Goal: Information Seeking & Learning: Find specific fact

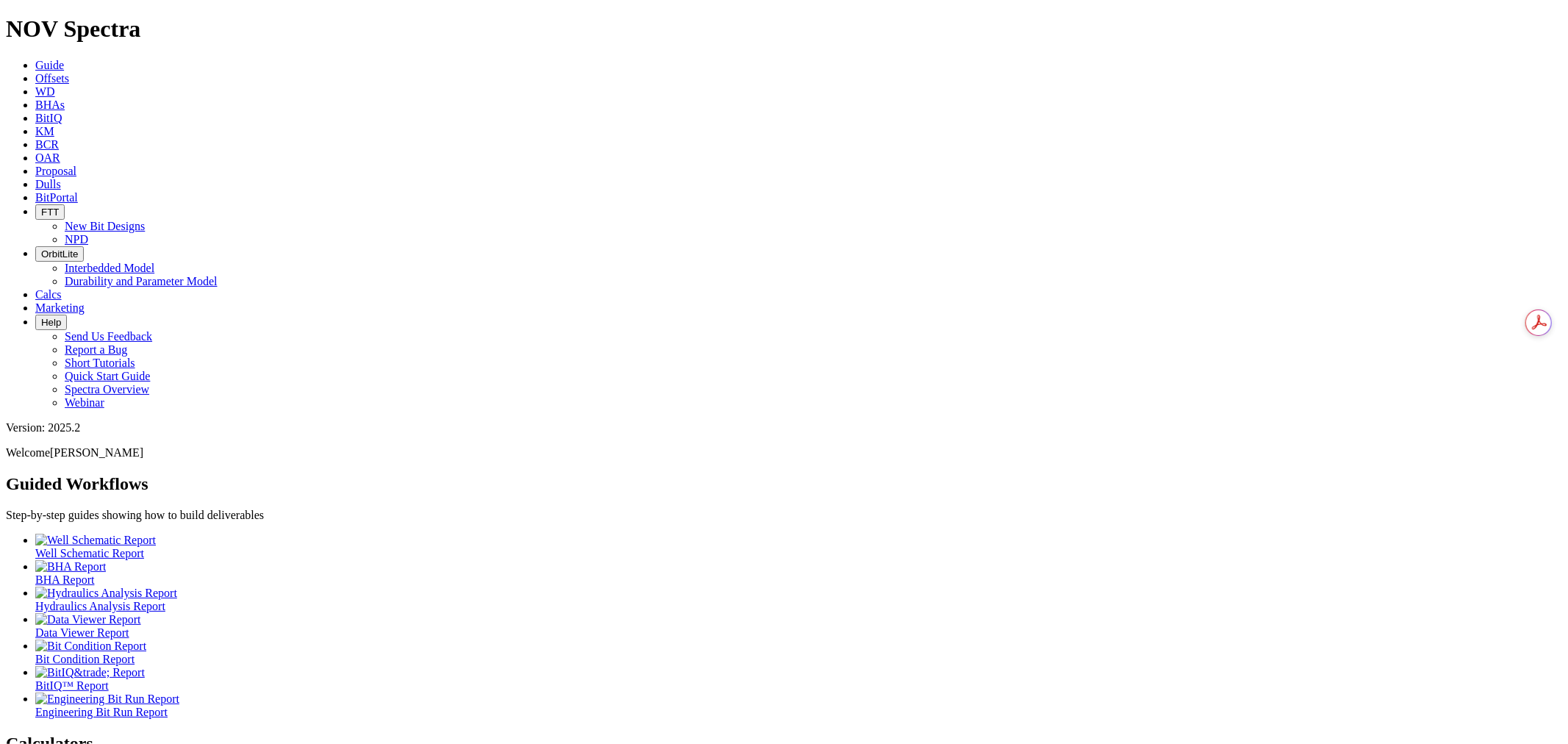
click at [61, 178] on span "Dulls" at bounding box center [48, 184] width 25 height 12
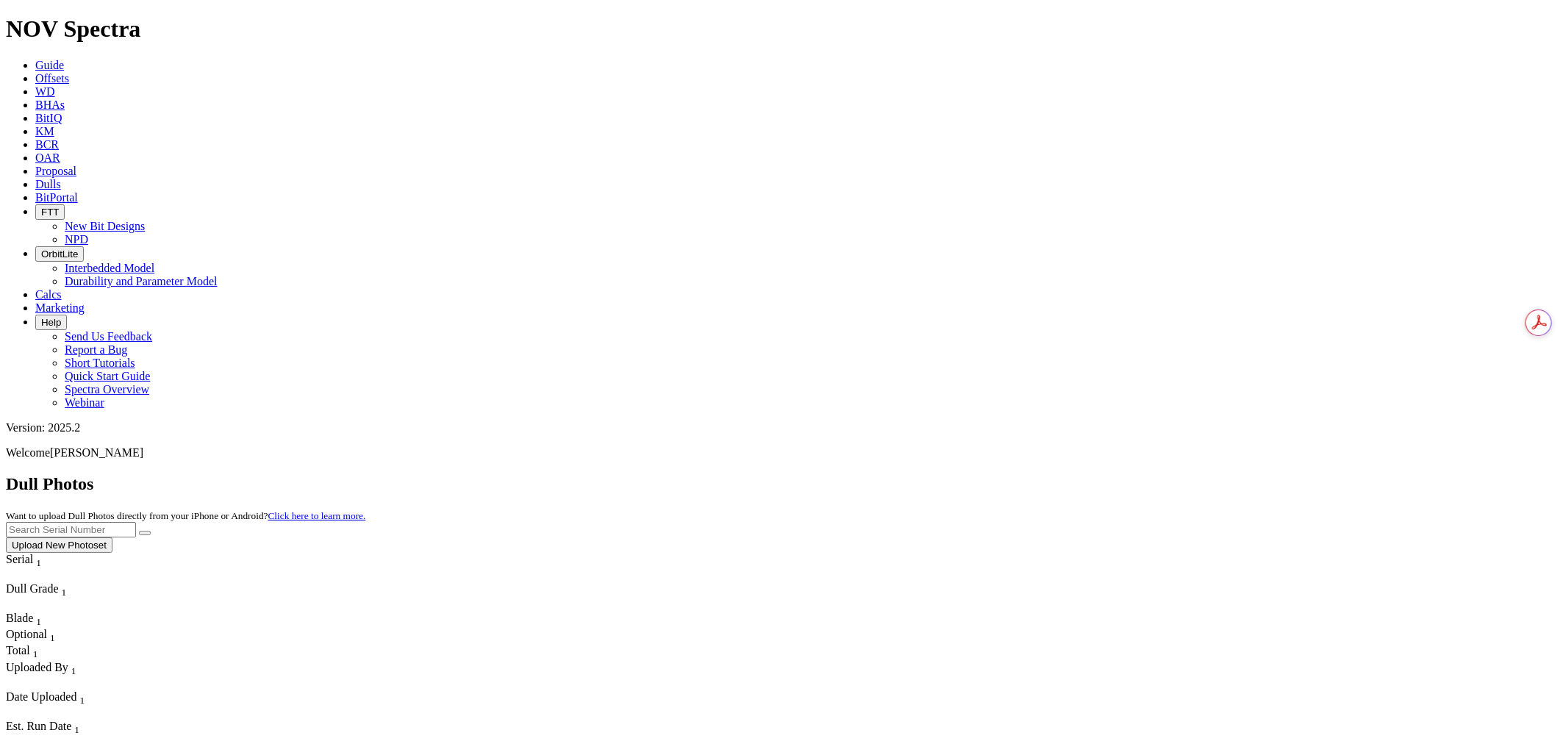
click at [136, 522] on input "text" at bounding box center [71, 530] width 130 height 15
paste input "A320975"
type input "A320975"
click at [145, 533] on icon "submit" at bounding box center [145, 533] width 0 height 0
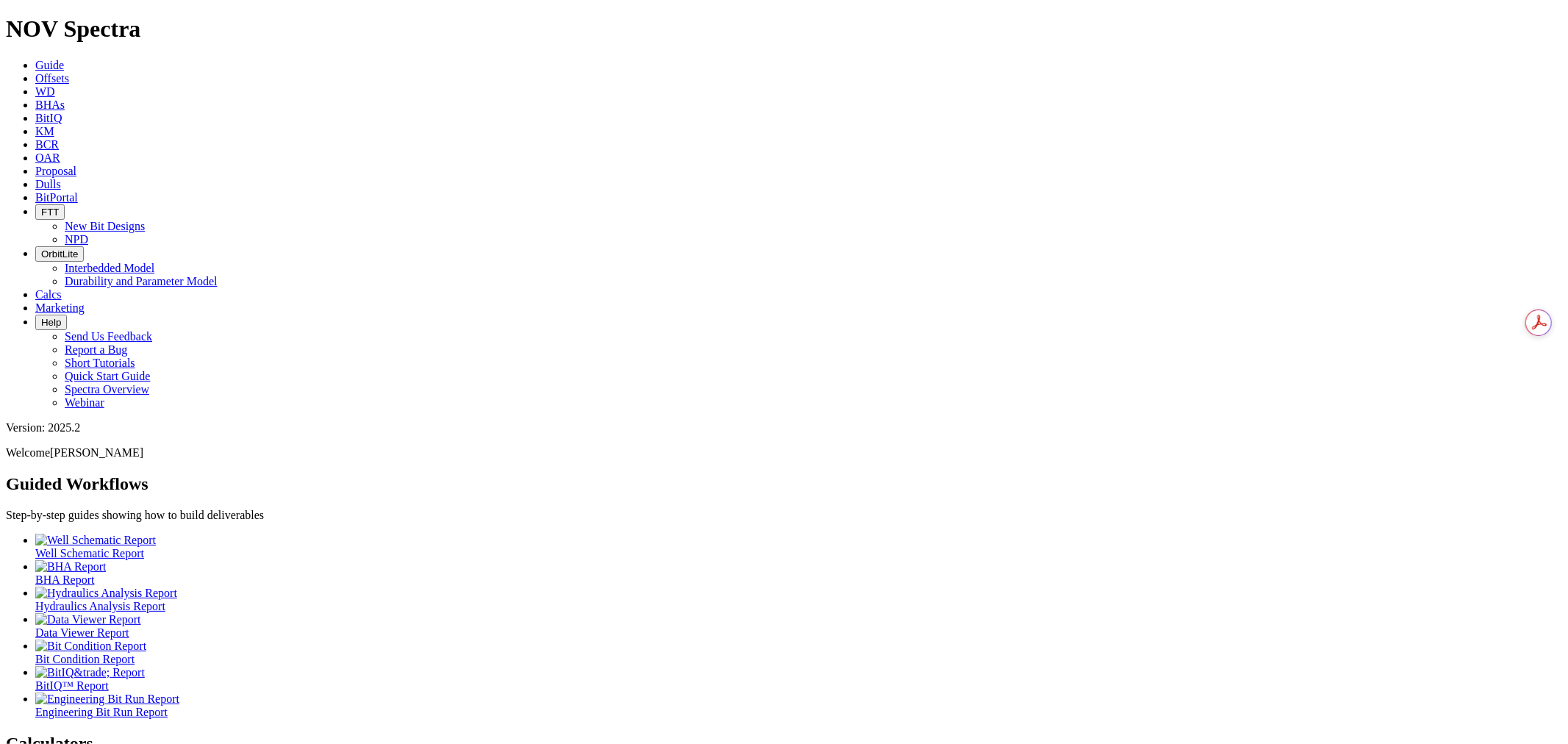
click at [35, 72] on icon at bounding box center [35, 79] width 0 height 12
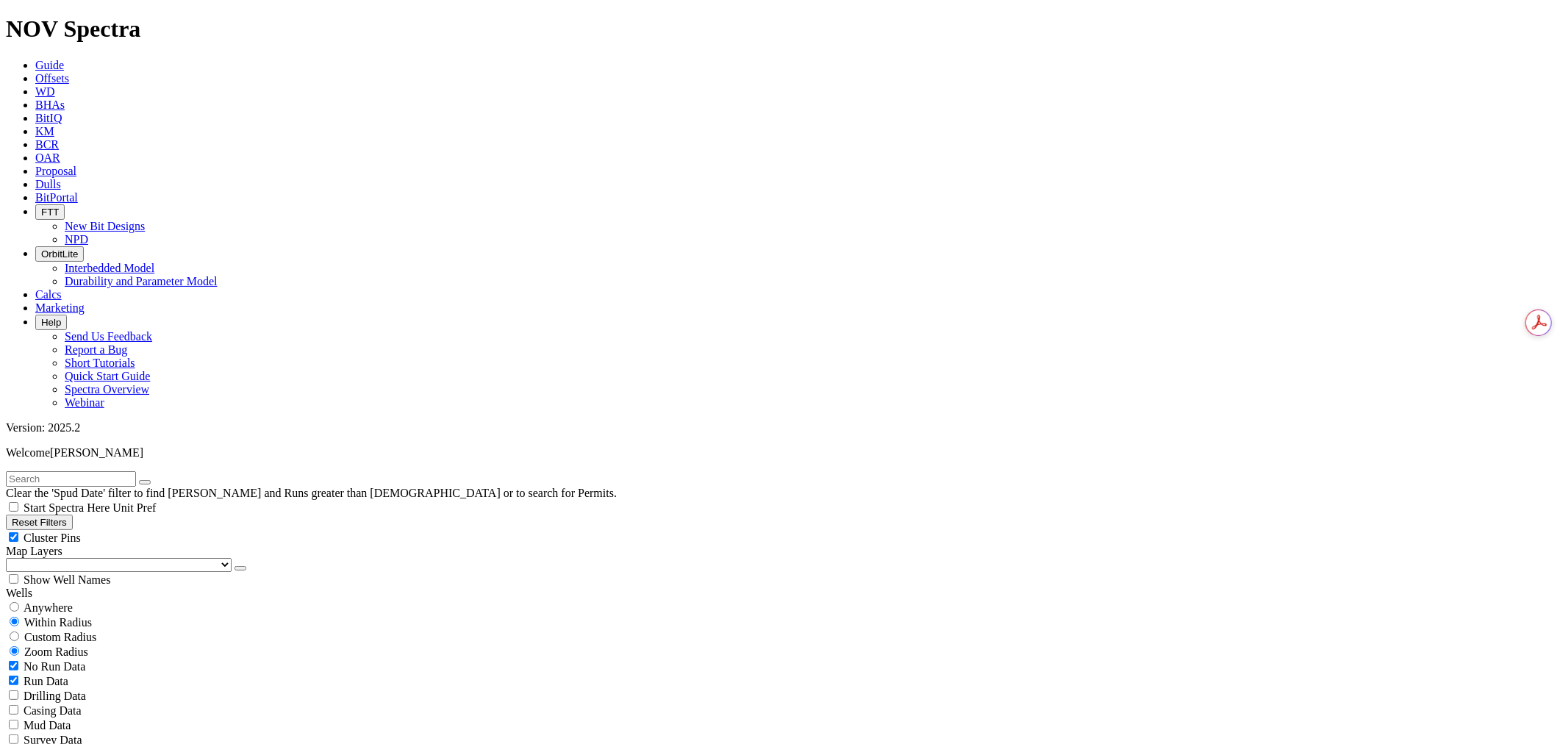
click at [105, 471] on input "text" at bounding box center [71, 479] width 130 height 15
drag, startPoint x: 125, startPoint y: 65, endPoint x: 106, endPoint y: 74, distance: 21.0
click at [112, 471] on input "text" at bounding box center [71, 479] width 130 height 15
type input "6"
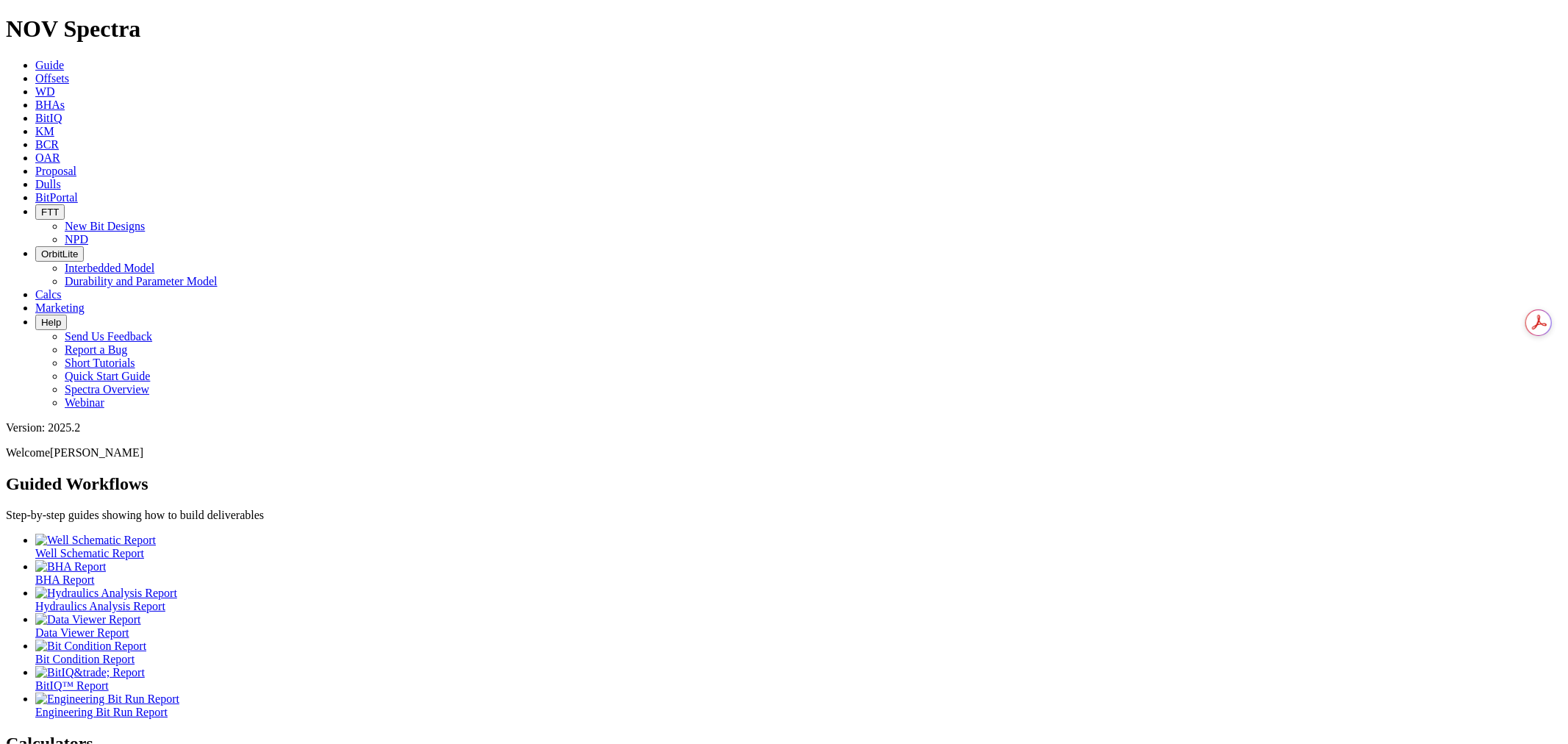
click at [78, 191] on link "BitPortal" at bounding box center [56, 197] width 42 height 12
